Goal: Obtain resource: Download file/media

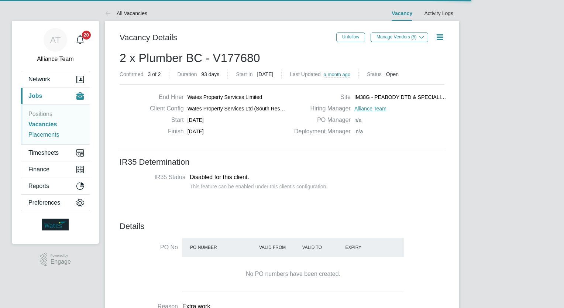
click at [52, 133] on link "Placements" at bounding box center [43, 134] width 31 height 6
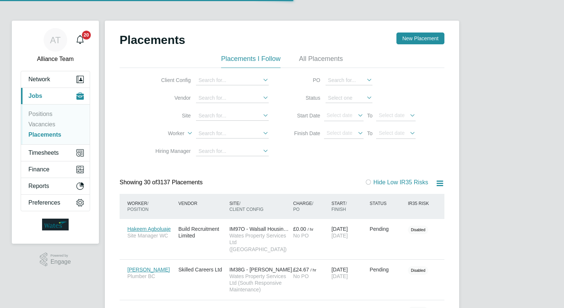
click at [221, 128] on li "Worker" at bounding box center [208, 134] width 139 height 18
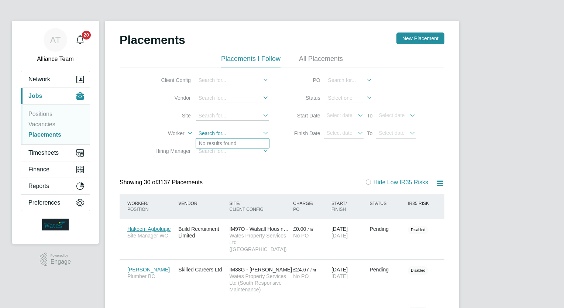
click at [230, 131] on input at bounding box center [232, 134] width 73 height 10
click at [229, 144] on li "Kevin Kee gan" at bounding box center [232, 143] width 73 height 10
type input "[PERSON_NAME]"
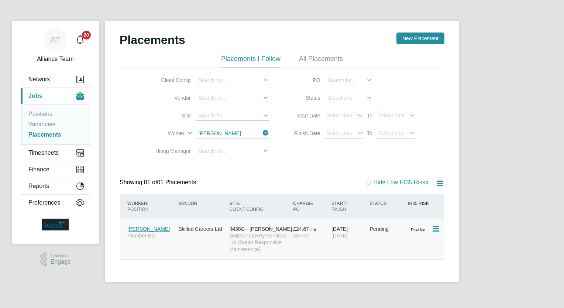
click at [319, 231] on div "£24.67 / hr No PO" at bounding box center [310, 232] width 38 height 21
click at [247, 134] on input at bounding box center [232, 134] width 73 height 10
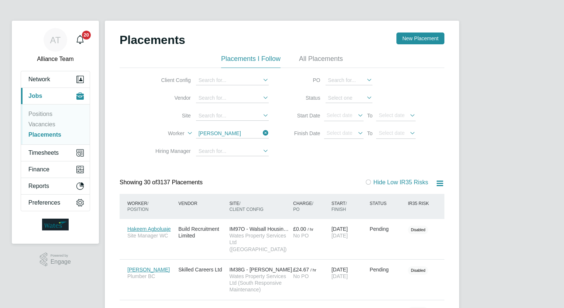
click at [257, 202] on li "Carl -Eddy Mbombo" at bounding box center [245, 201] width 99 height 10
type input "[PERSON_NAME]"
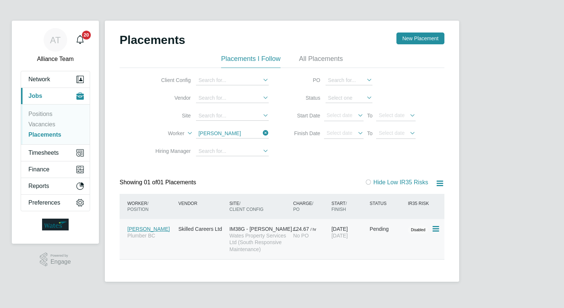
click at [270, 244] on span "Wates Property Services Ltd (South Responsive Maintenance)" at bounding box center [259, 242] width 60 height 20
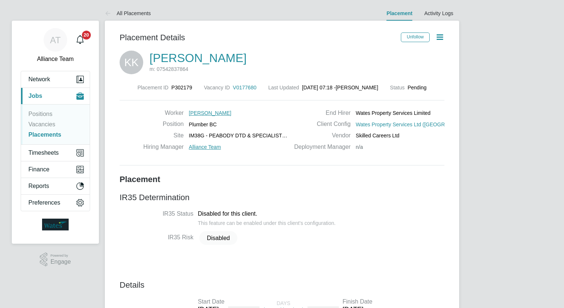
click at [191, 59] on link "Kevin Keegan" at bounding box center [197, 57] width 97 height 13
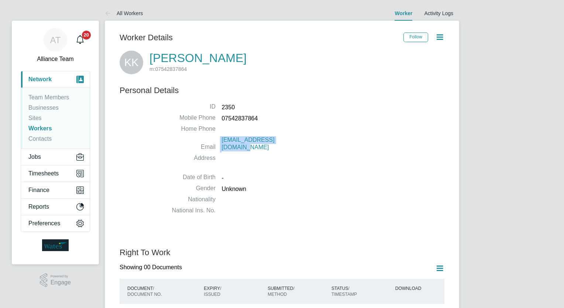
drag, startPoint x: 303, startPoint y: 142, endPoint x: 220, endPoint y: 140, distance: 82.7
click at [220, 140] on li "Email kckeegan@protonmail.com" at bounding box center [304, 145] width 281 height 18
copy li "kckeegan@protonmail.com"
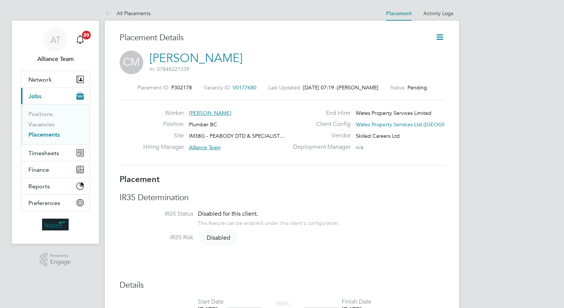
click at [205, 60] on link "[PERSON_NAME]" at bounding box center [195, 58] width 93 height 14
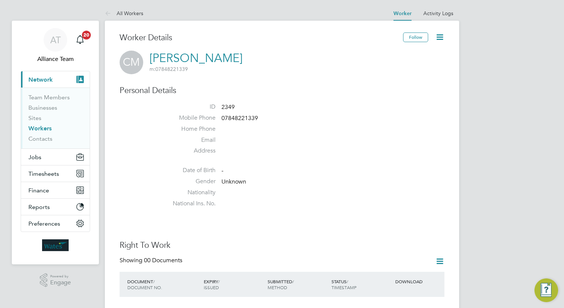
click at [239, 140] on li "Email" at bounding box center [304, 141] width 281 height 11
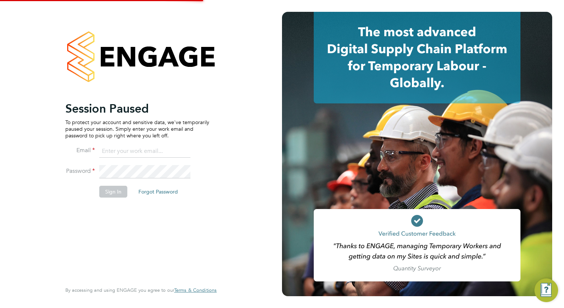
type input "[PERSON_NAME][EMAIL_ADDRESS][PERSON_NAME][DOMAIN_NAME]"
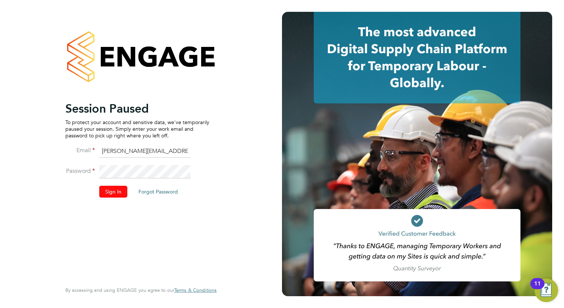
click at [121, 188] on button "Sign In" at bounding box center [113, 192] width 28 height 12
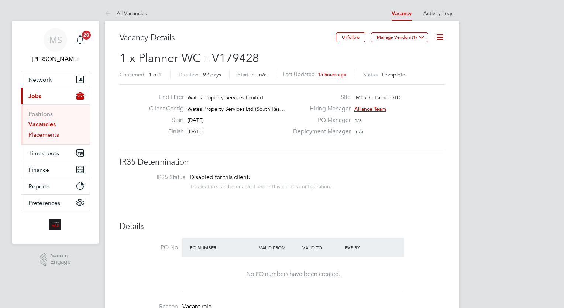
click at [39, 135] on link "Placements" at bounding box center [43, 134] width 31 height 7
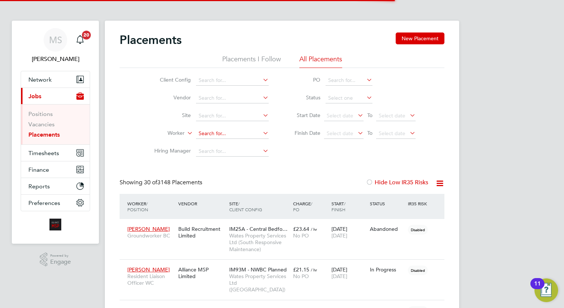
scroll to position [28, 51]
click at [224, 131] on input at bounding box center [232, 133] width 73 height 10
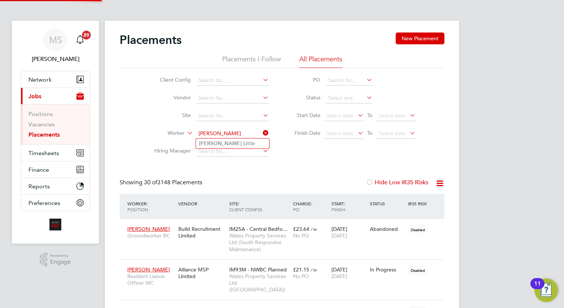
click at [231, 144] on li "[PERSON_NAME] ttle" at bounding box center [232, 143] width 73 height 10
type input "[PERSON_NAME]"
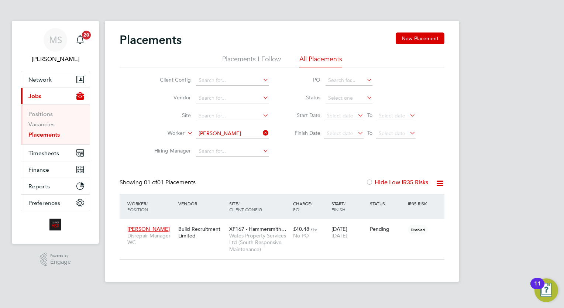
click at [439, 182] on icon at bounding box center [439, 183] width 9 height 9
click at [420, 200] on li "Download Placements Report" at bounding box center [403, 201] width 79 height 10
